Goal: Task Accomplishment & Management: Manage account settings

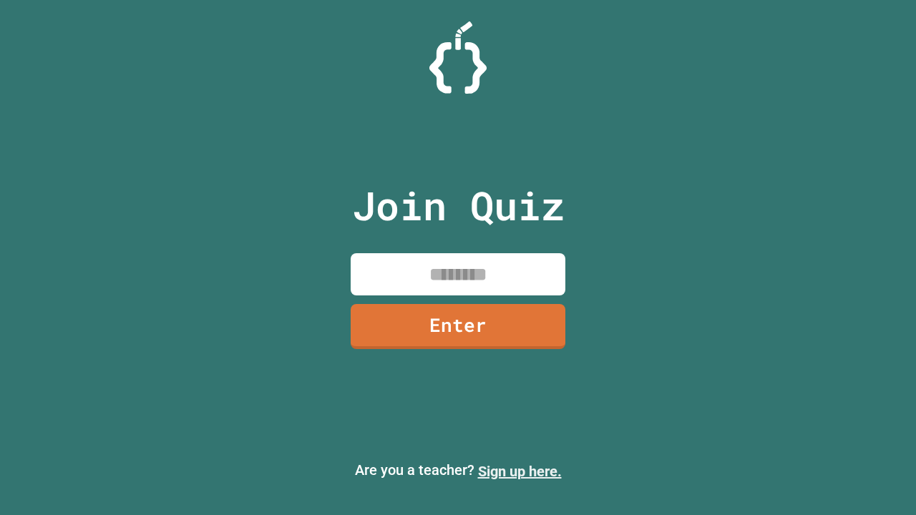
click at [513, 472] on link "Sign up here." at bounding box center [520, 471] width 84 height 17
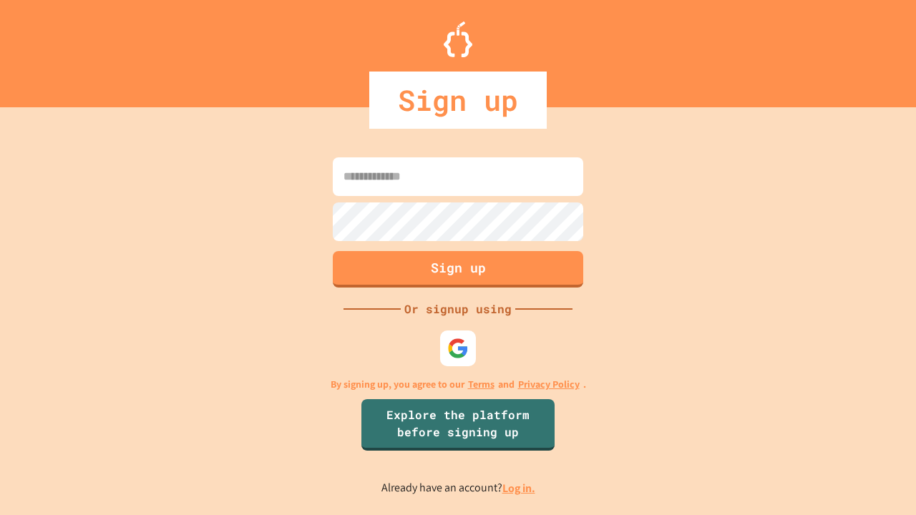
click at [520, 488] on link "Log in." at bounding box center [519, 488] width 33 height 15
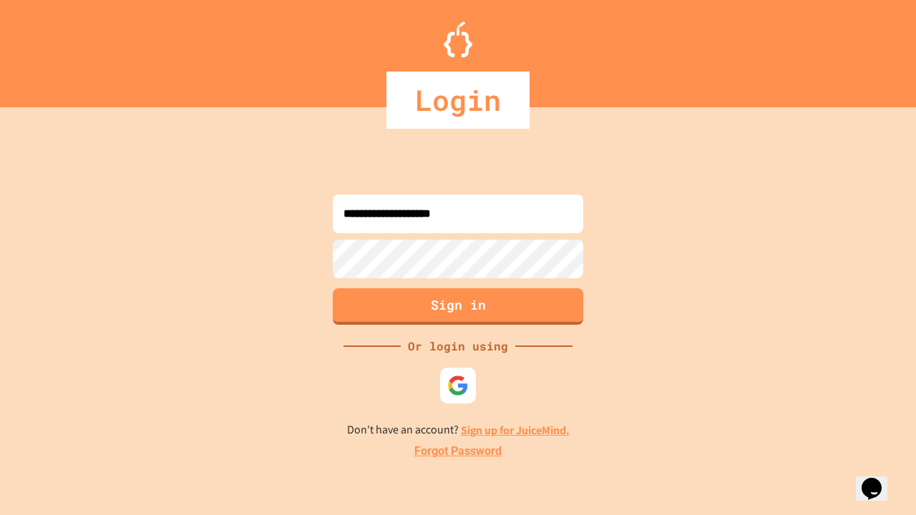
type input "**********"
